Goal: Task Accomplishment & Management: Use online tool/utility

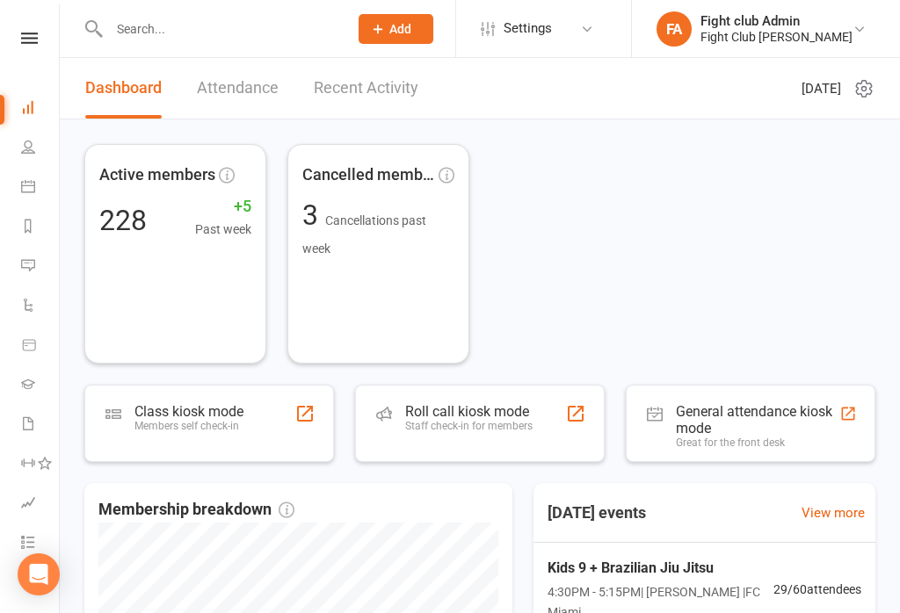
click at [447, 443] on div "Roll call kiosk mode Staff check-in for members" at bounding box center [468, 426] width 127 height 46
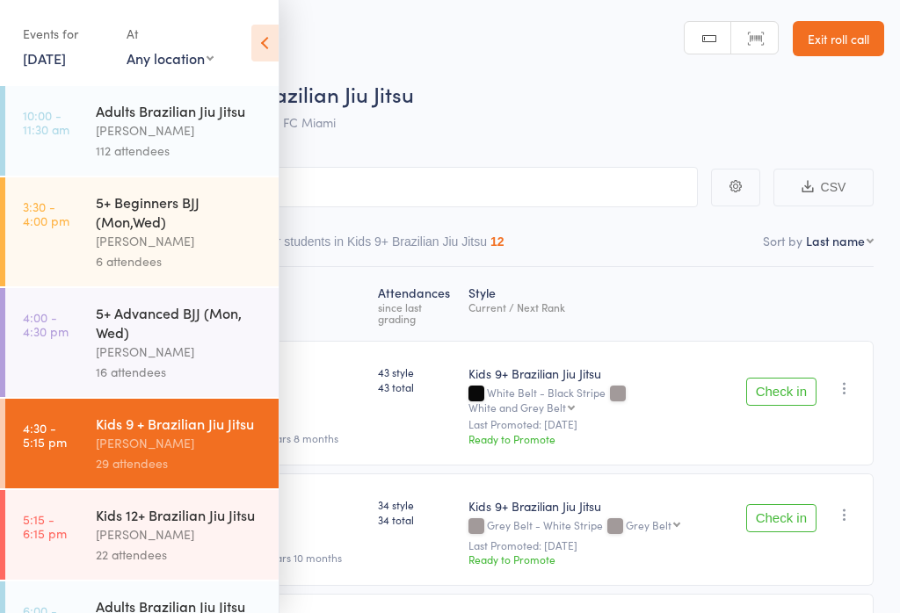
click at [277, 25] on icon at bounding box center [264, 43] width 27 height 37
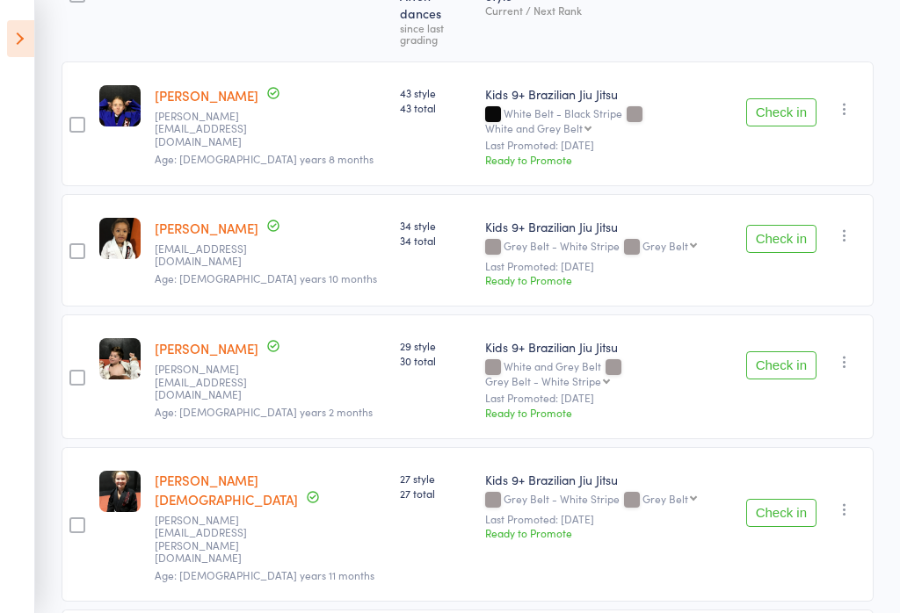
scroll to position [345, 0]
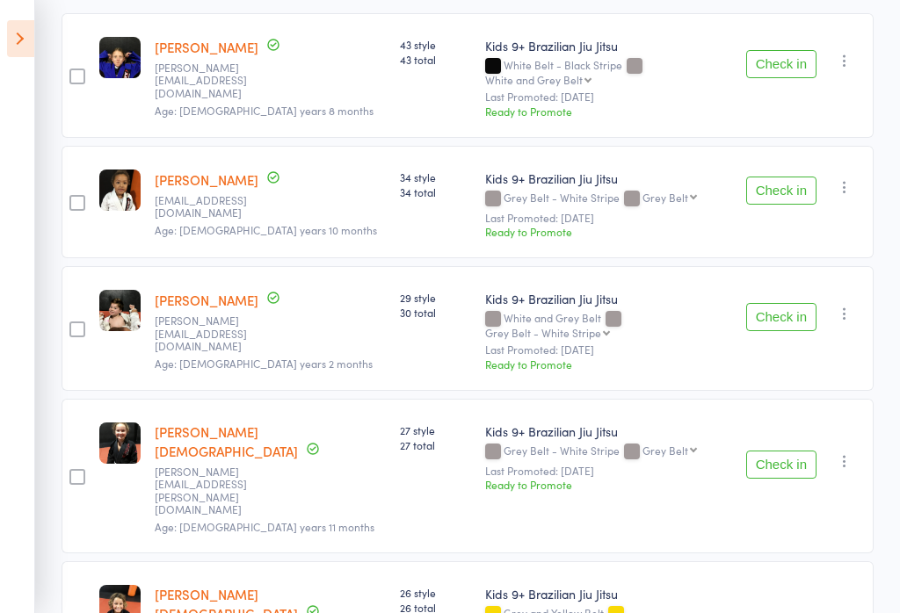
click at [775, 303] on button "Check in" at bounding box center [781, 317] width 70 height 28
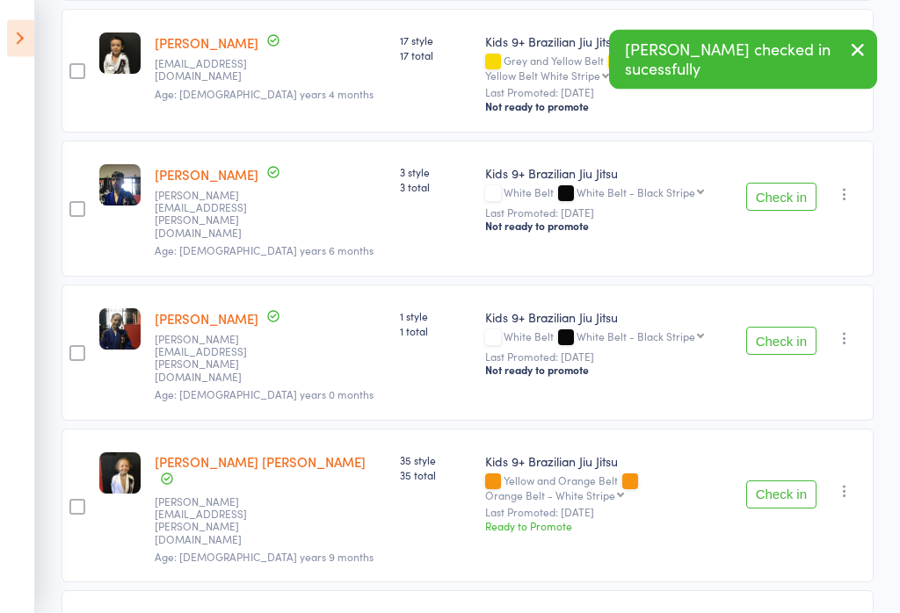
click at [777, 481] on button "Check in" at bounding box center [781, 495] width 70 height 28
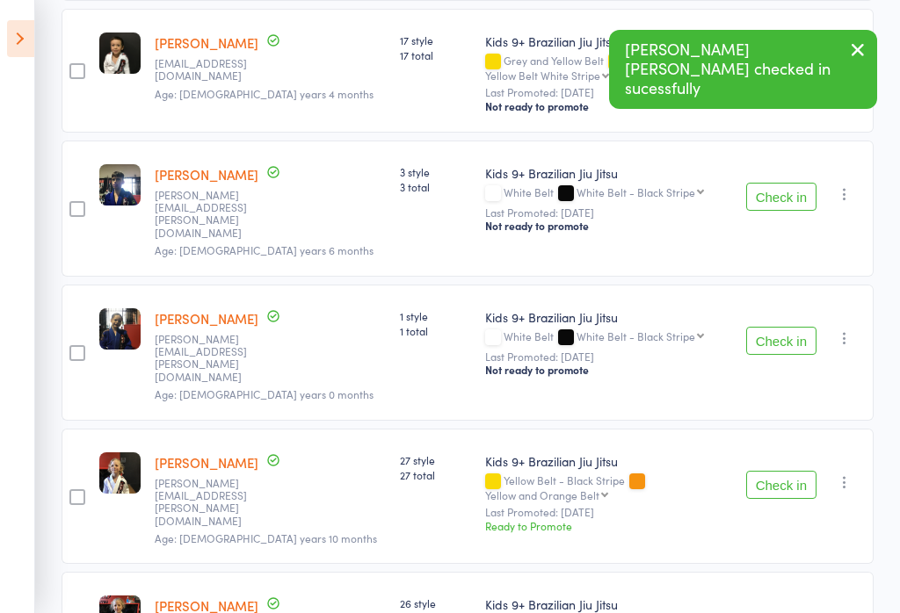
click at [769, 429] on div "Check in Check in Promote Send message Add Note Add Task Add Flag Remove Mark a…" at bounding box center [806, 497] width 134 height 136
click at [776, 471] on button "Check in" at bounding box center [781, 485] width 70 height 28
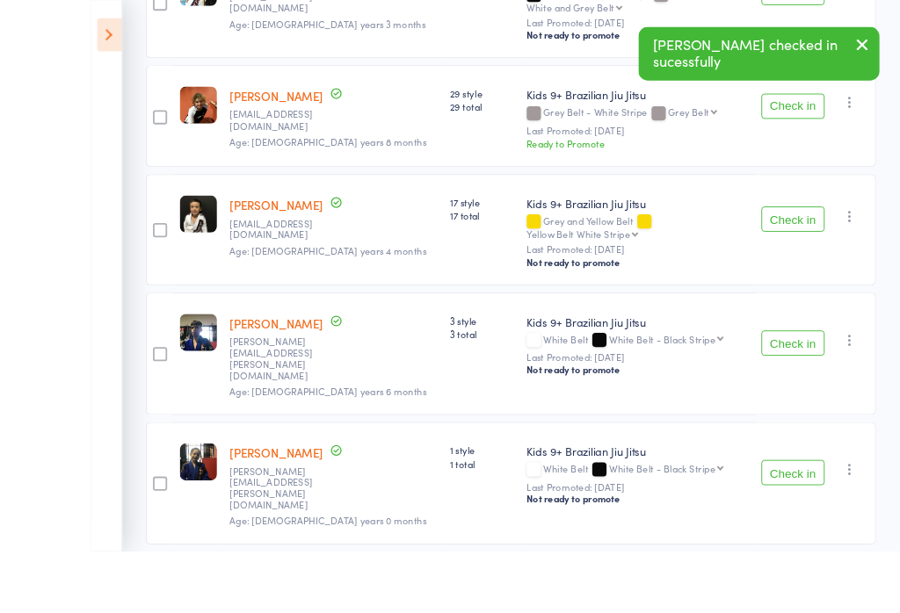
scroll to position [1528, 0]
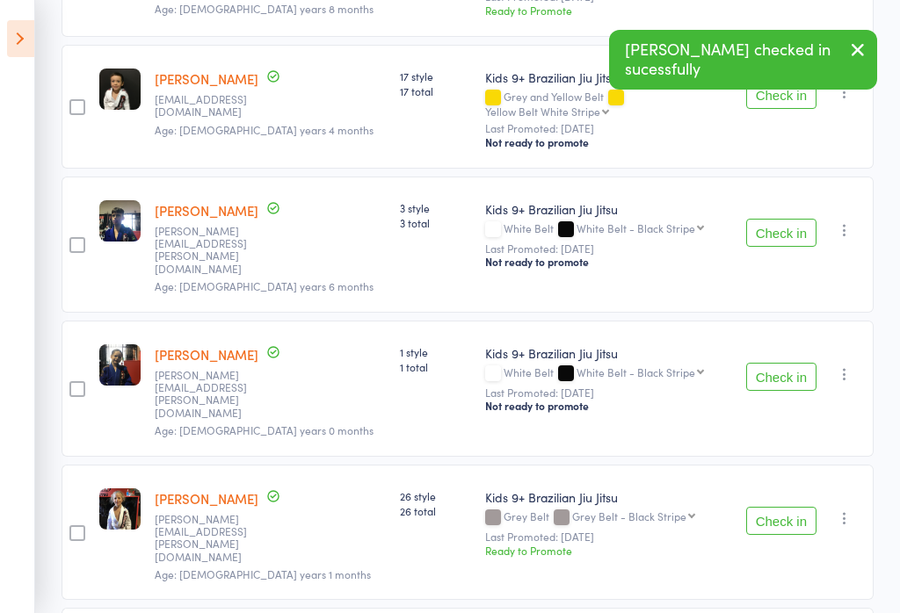
click at [787, 507] on button "Check in" at bounding box center [781, 521] width 70 height 28
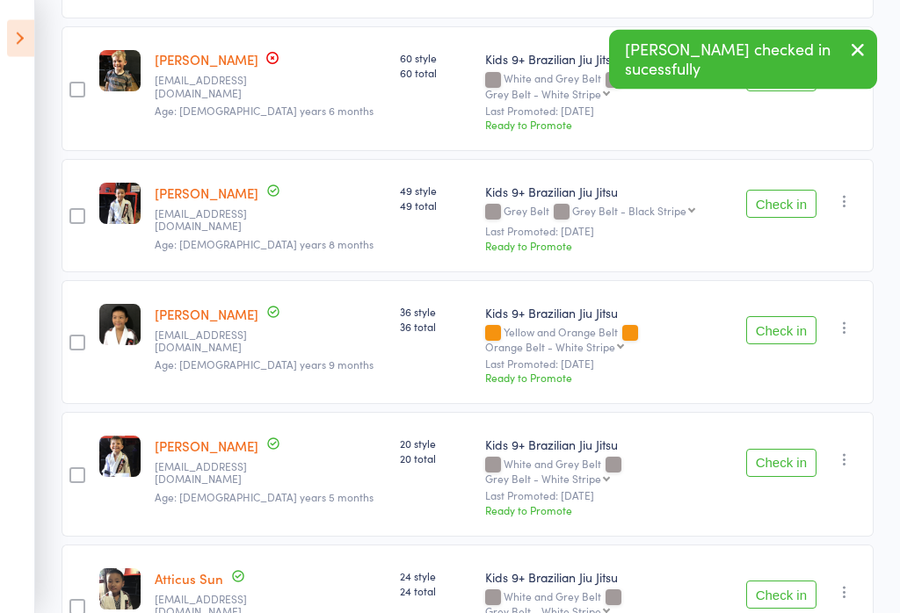
click at [784, 450] on button "Check in" at bounding box center [781, 464] width 70 height 28
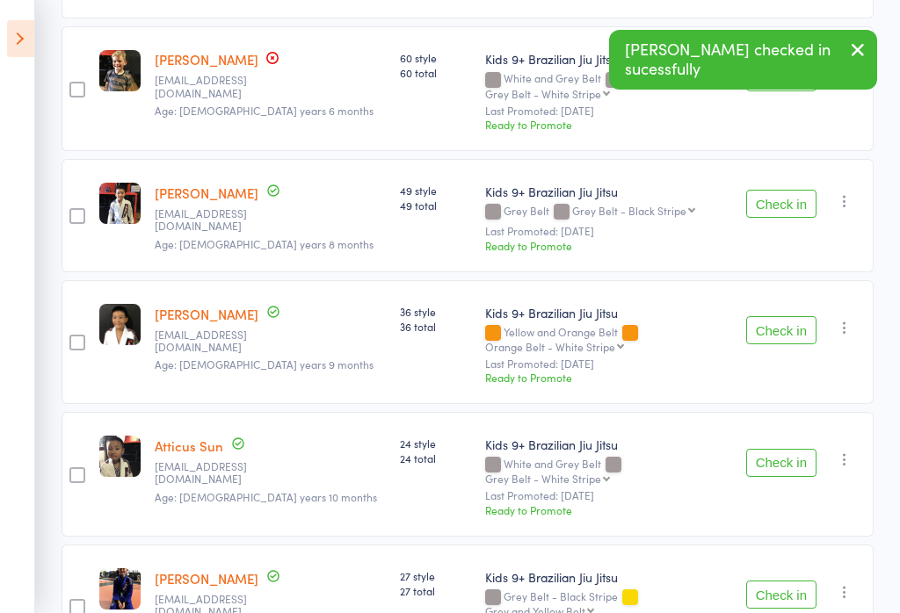
click at [774, 449] on button "Check in" at bounding box center [781, 463] width 70 height 28
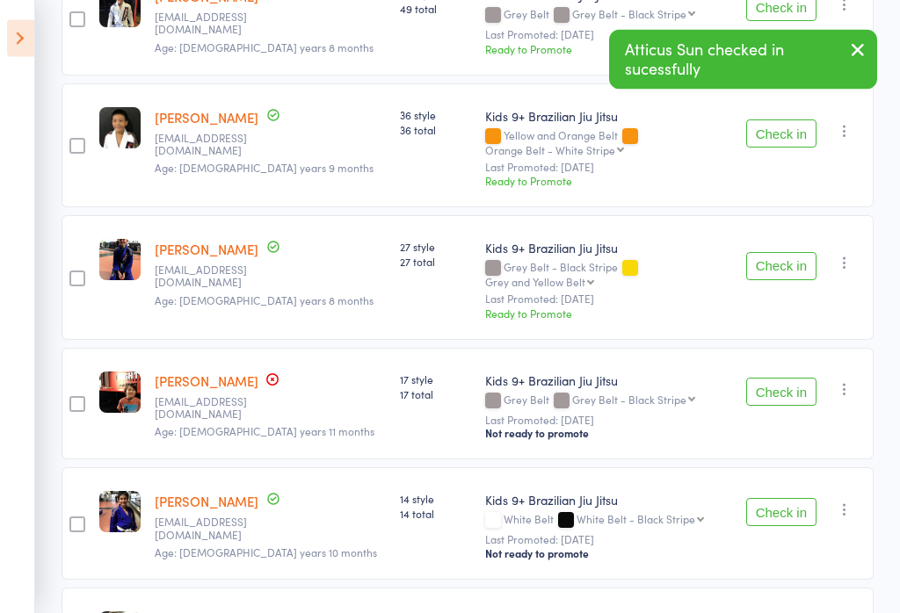
scroll to position [2527, 0]
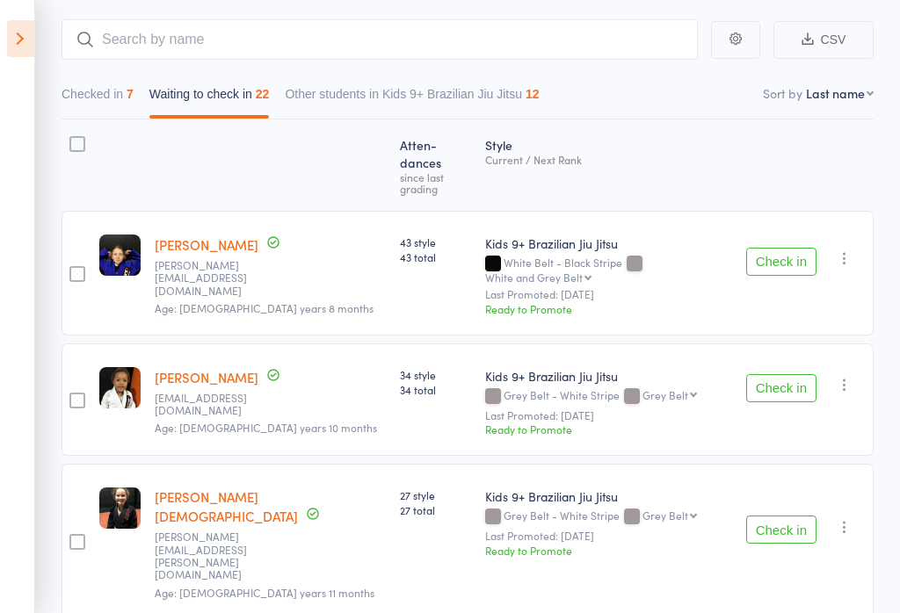
scroll to position [0, 0]
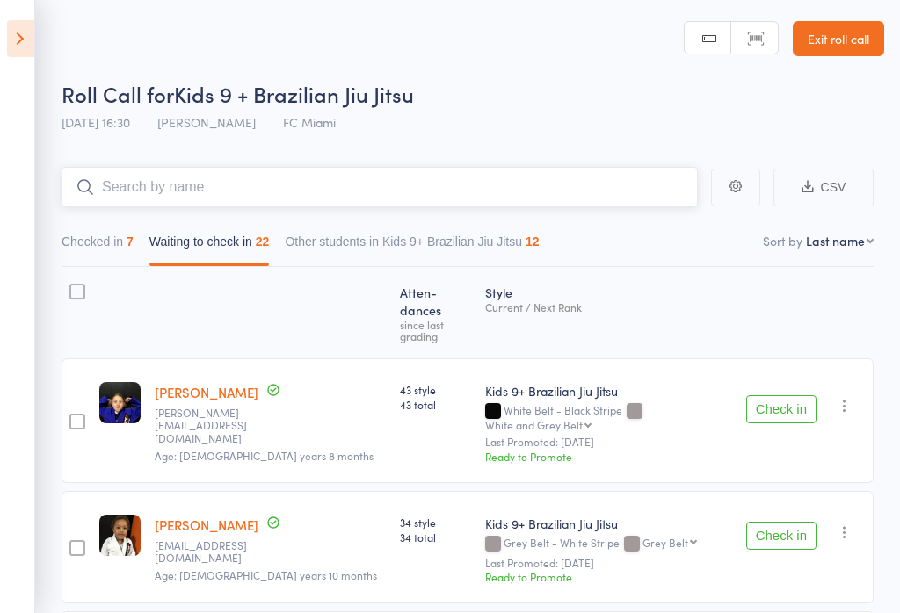
click at [432, 190] on input "search" at bounding box center [379, 187] width 636 height 40
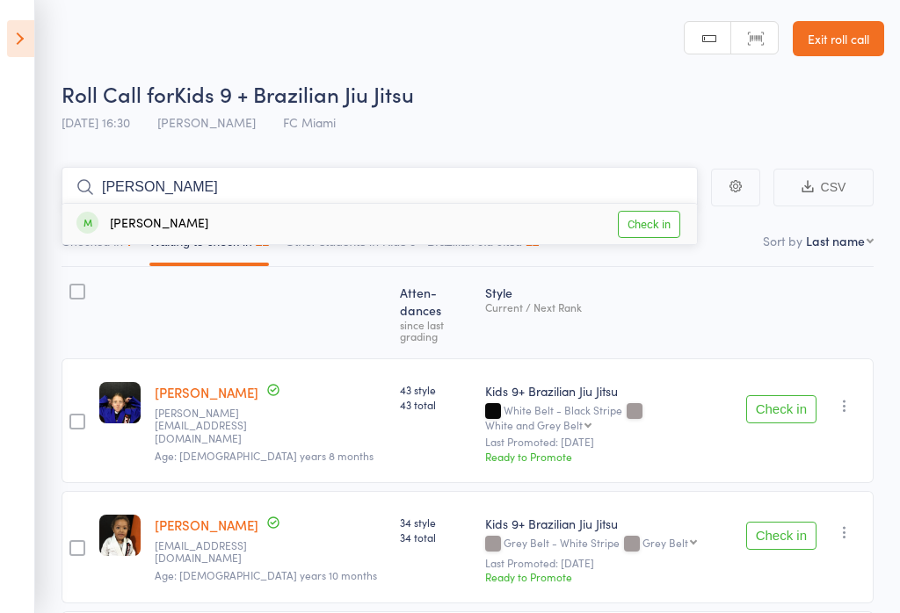
type input "Kyle"
click at [655, 228] on link "Check in" at bounding box center [649, 224] width 62 height 27
type input "k"
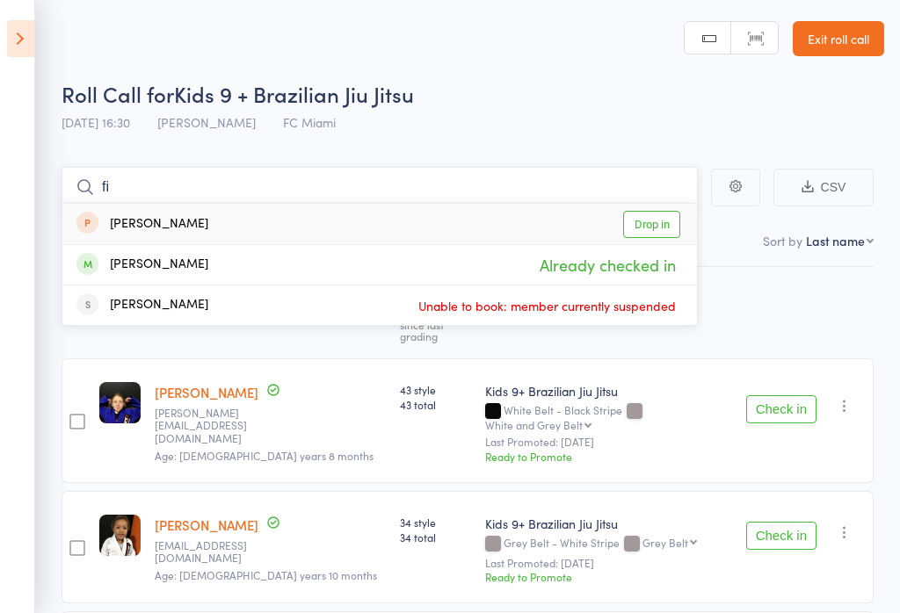
type input "f"
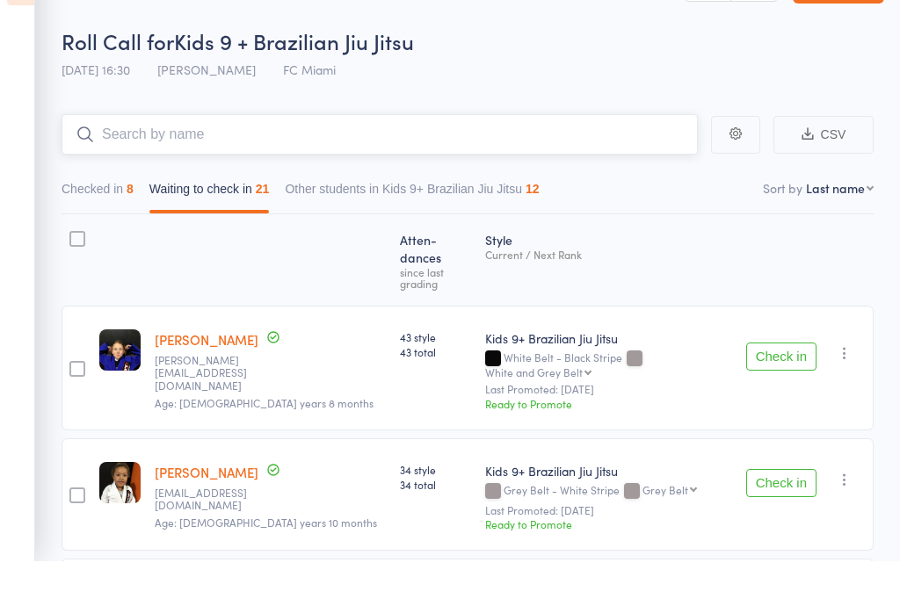
click at [134, 226] on button "Checked in 8" at bounding box center [97, 246] width 72 height 40
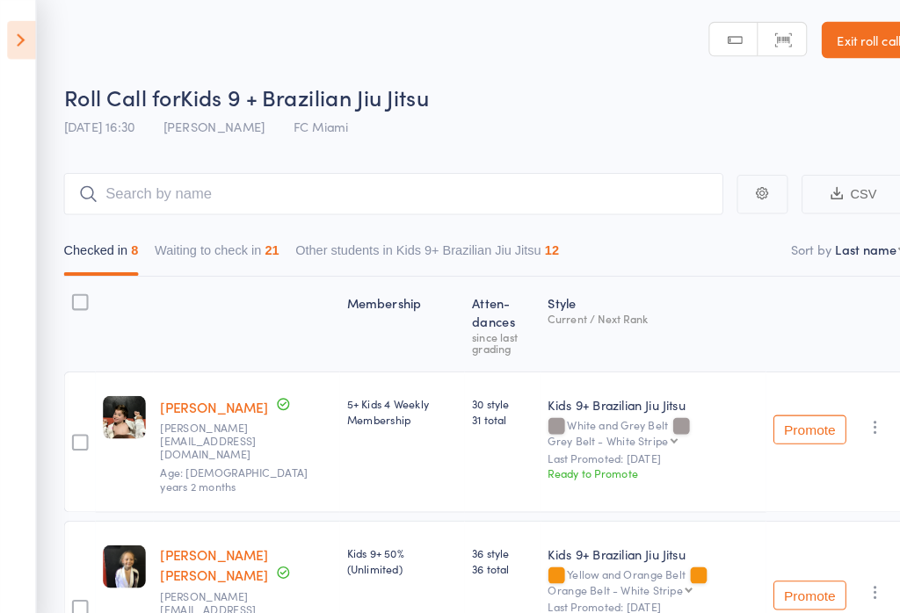
click at [841, 55] on link "Exit roll call" at bounding box center [837, 38] width 91 height 35
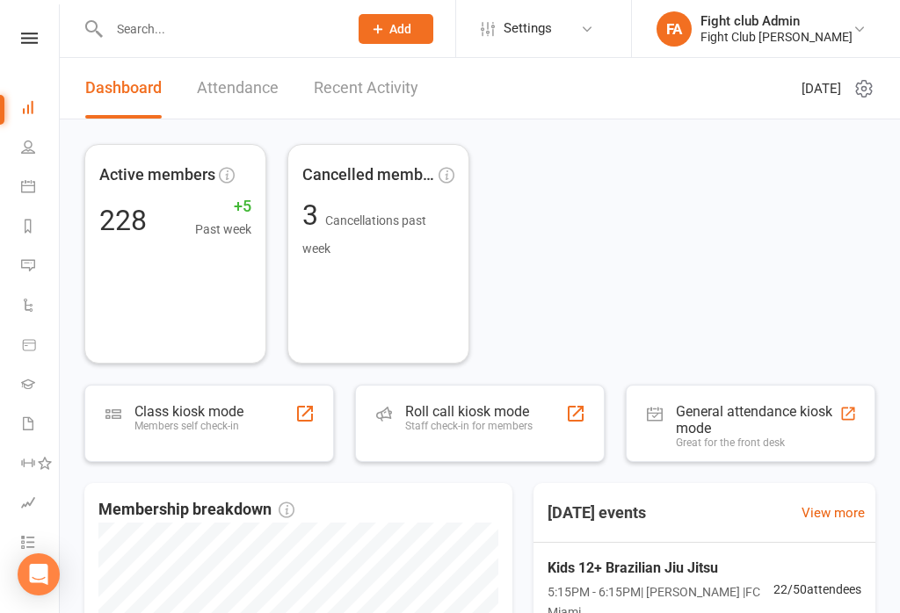
click at [510, 438] on div "Roll call kiosk mode Staff check-in for members" at bounding box center [468, 426] width 127 height 46
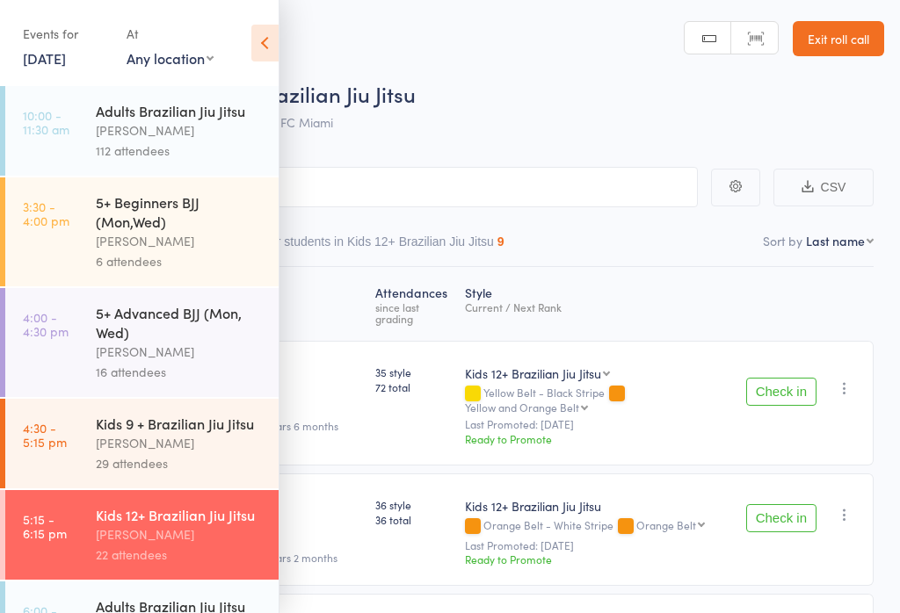
click at [260, 40] on icon at bounding box center [264, 43] width 27 height 37
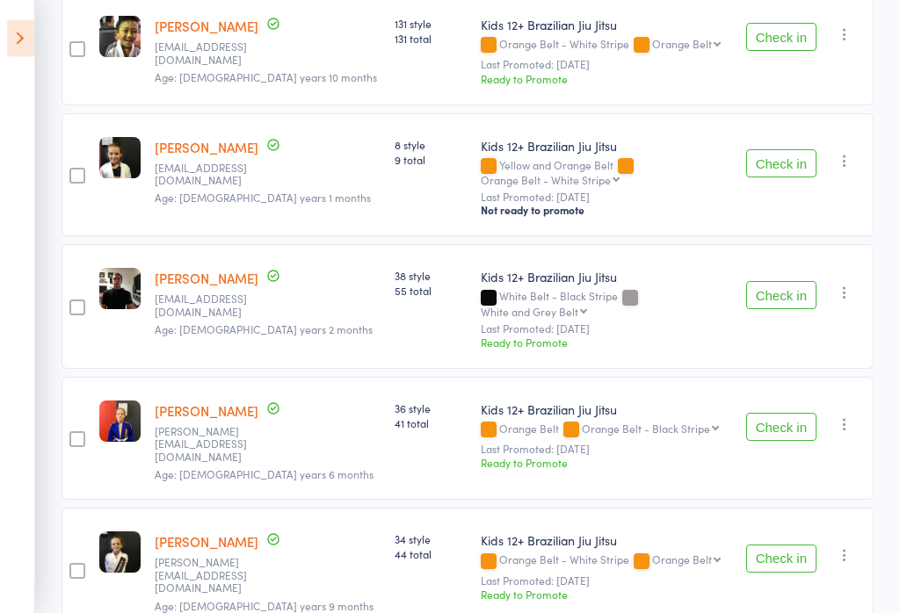
scroll to position [1764, 0]
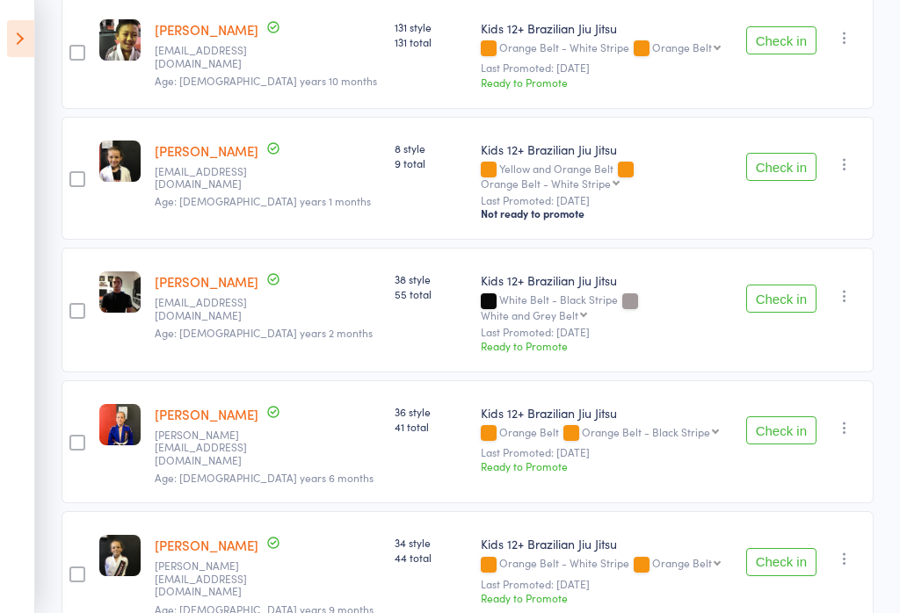
click at [774, 416] on button "Check in" at bounding box center [781, 430] width 70 height 28
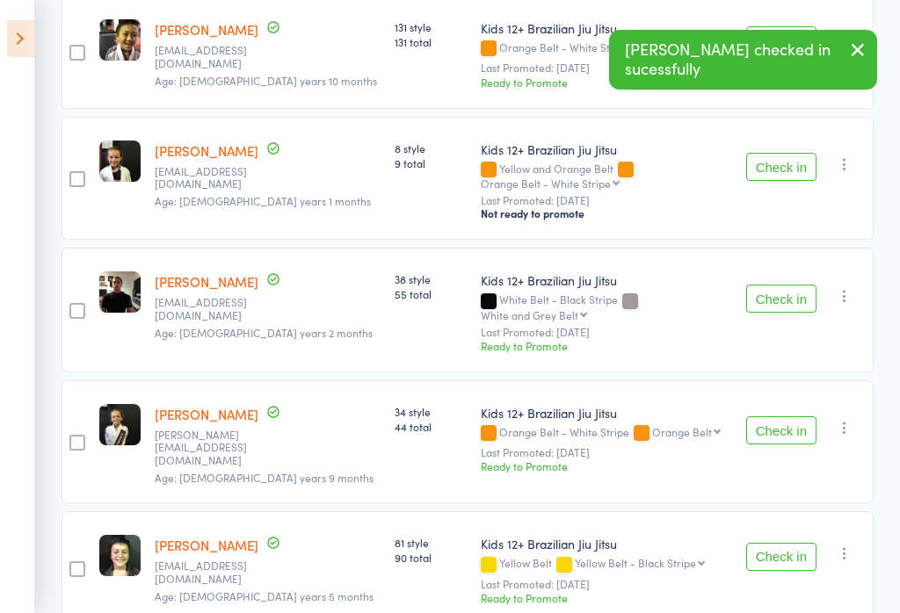
click at [778, 416] on button "Check in" at bounding box center [781, 430] width 70 height 28
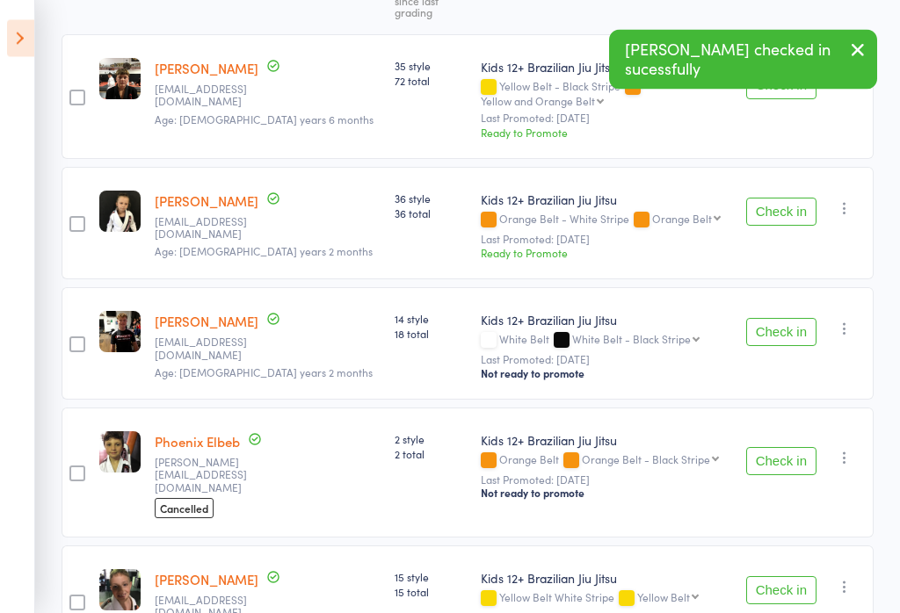
scroll to position [0, 0]
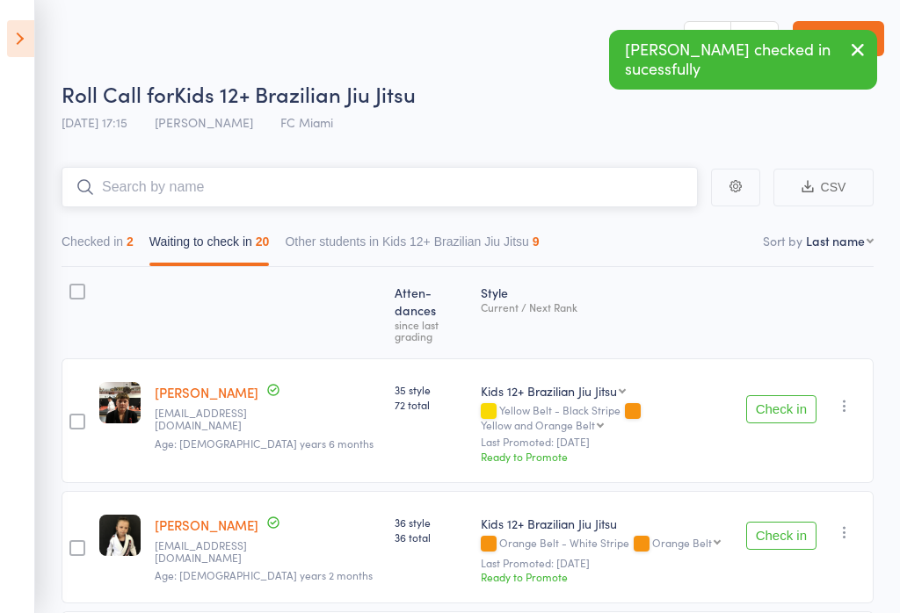
click at [388, 196] on input "search" at bounding box center [379, 187] width 636 height 40
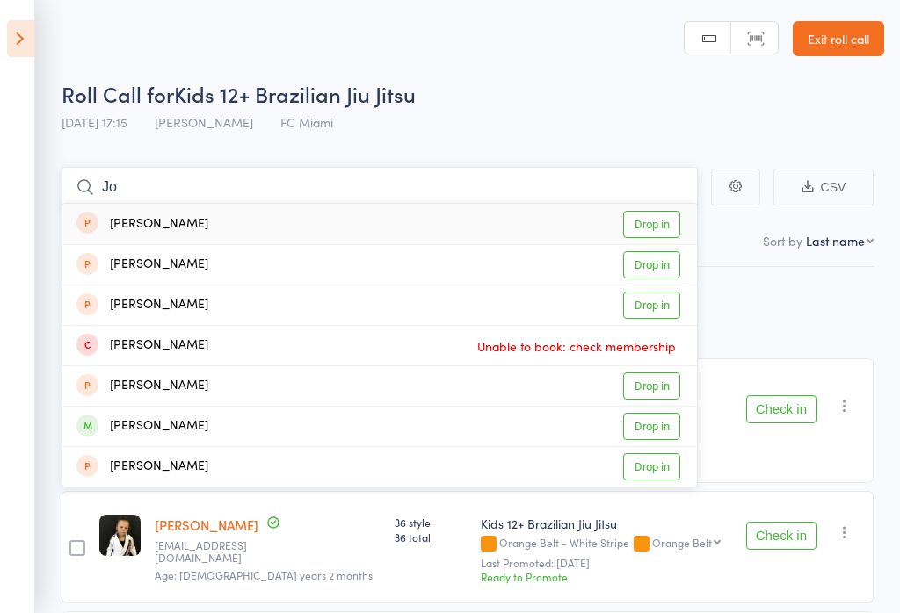
type input "J"
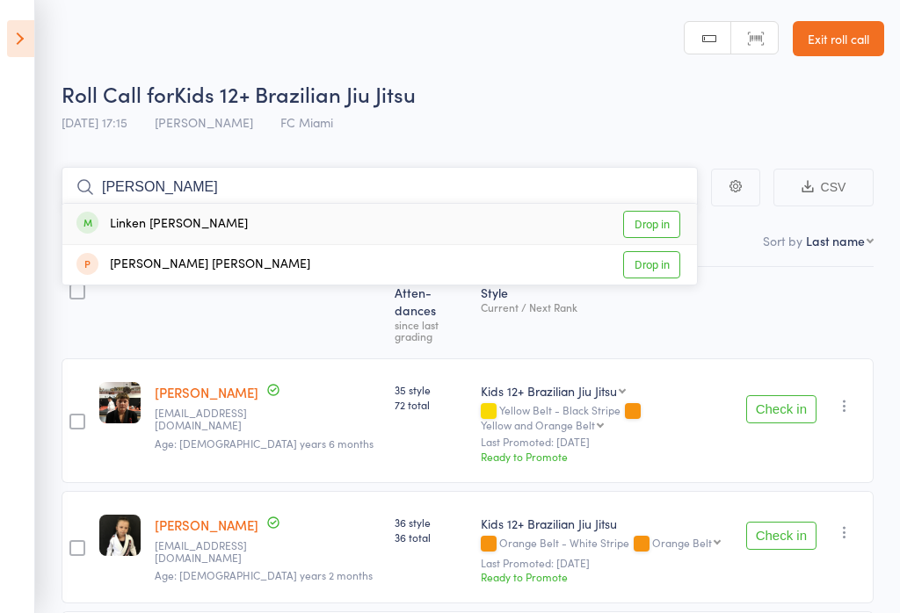
type input "Linke"
click at [648, 228] on link "Drop in" at bounding box center [651, 224] width 57 height 27
